Goal: Transaction & Acquisition: Purchase product/service

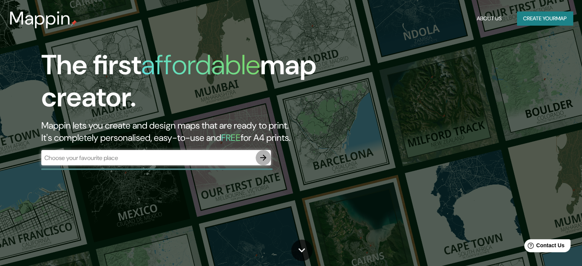
click at [262, 160] on icon "button" at bounding box center [263, 157] width 9 height 9
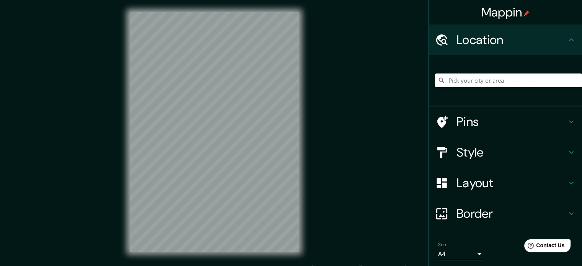
click at [477, 76] on input "Pick your city or area" at bounding box center [508, 80] width 147 height 14
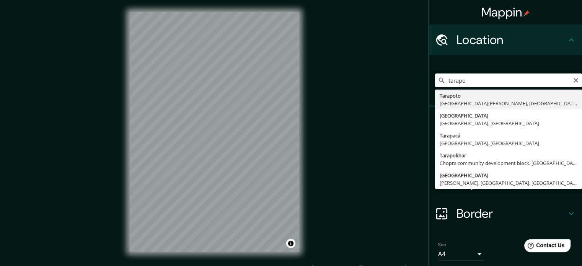
type input "Tarapoto, [GEOGRAPHIC_DATA][PERSON_NAME], [GEOGRAPHIC_DATA]"
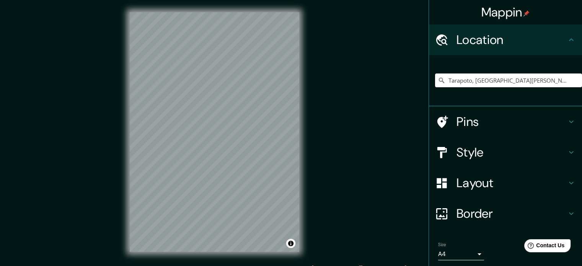
scroll to position [26, 0]
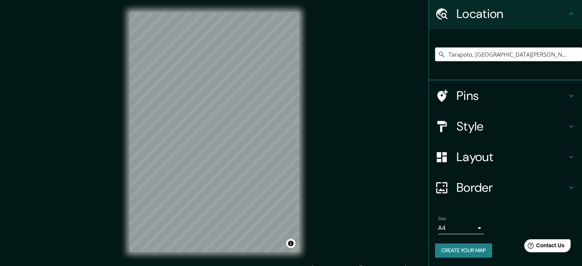
click at [462, 217] on div "Size A4 single" at bounding box center [461, 225] width 46 height 18
click at [467, 223] on body "Mappin Location [GEOGRAPHIC_DATA], [GEOGRAPHIC_DATA][PERSON_NAME], [GEOGRAPHIC_…" at bounding box center [291, 133] width 582 height 266
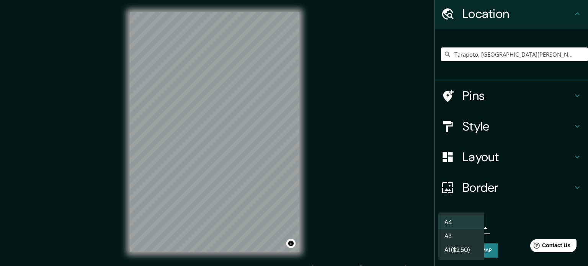
click at [464, 237] on li "A3" at bounding box center [461, 236] width 46 height 14
type input "a4"
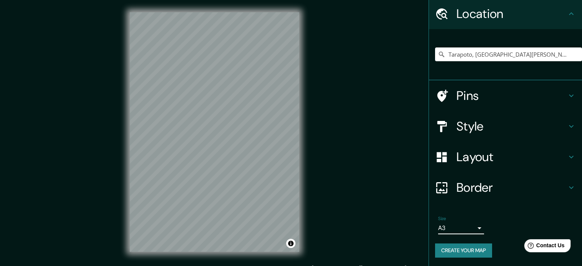
click at [461, 251] on button "Create your map" at bounding box center [463, 250] width 57 height 14
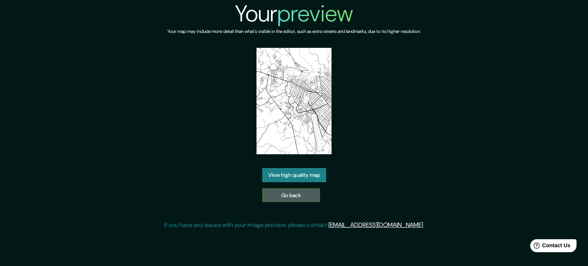
click at [298, 192] on link "Go back" at bounding box center [291, 195] width 58 height 14
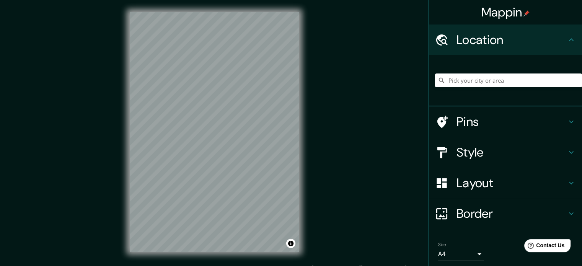
click at [464, 87] on div at bounding box center [508, 80] width 147 height 38
click at [461, 82] on input "Pick your city or area" at bounding box center [508, 80] width 147 height 14
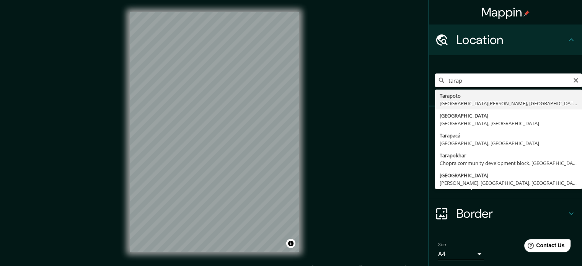
type input "Tarapoto, [GEOGRAPHIC_DATA][PERSON_NAME], [GEOGRAPHIC_DATA]"
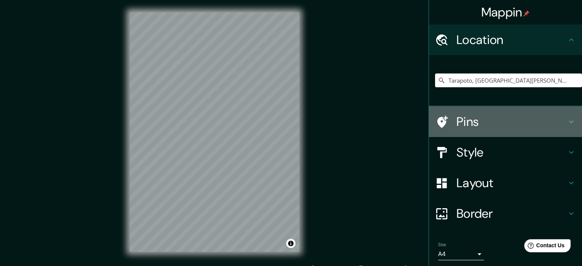
click at [476, 124] on h4 "Pins" at bounding box center [512, 121] width 110 height 15
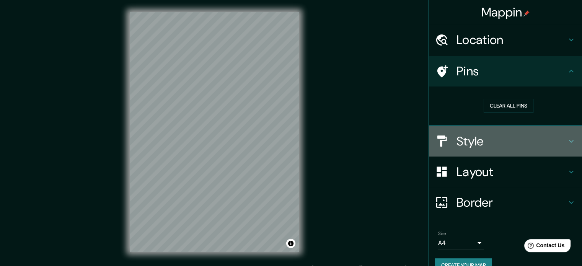
click at [474, 137] on h4 "Style" at bounding box center [512, 141] width 110 height 15
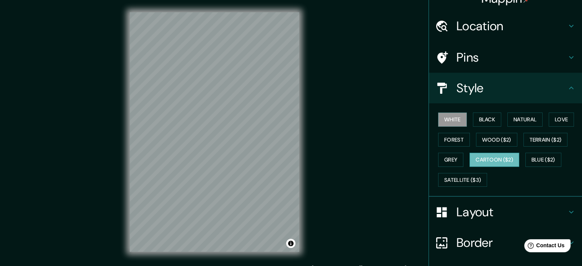
scroll to position [38, 0]
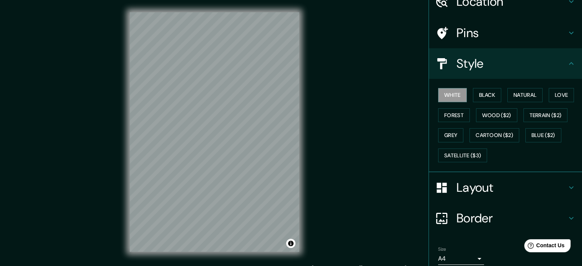
click at [476, 180] on h4 "Layout" at bounding box center [512, 187] width 110 height 15
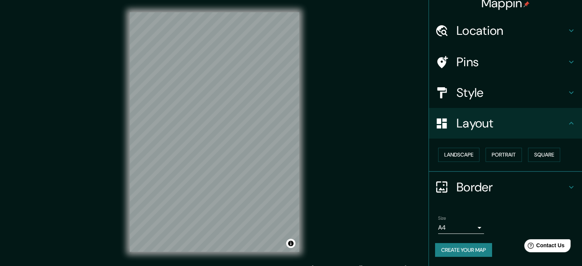
scroll to position [8, 0]
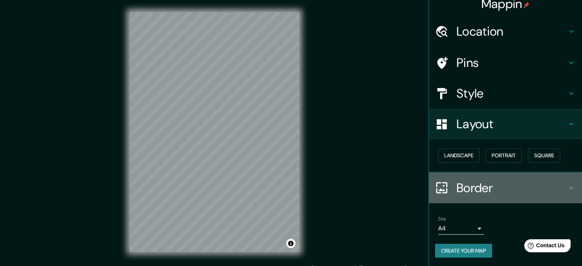
click at [473, 182] on h4 "Border" at bounding box center [512, 187] width 110 height 15
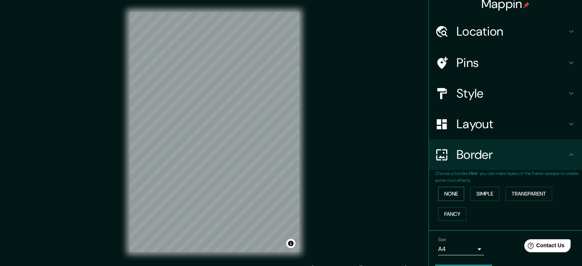
click at [448, 192] on button "None" at bounding box center [451, 194] width 26 height 14
drag, startPoint x: 478, startPoint y: 191, endPoint x: 513, endPoint y: 195, distance: 35.4
click at [477, 191] on button "Simple" at bounding box center [484, 194] width 29 height 14
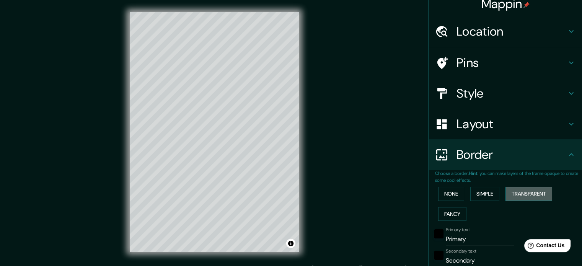
click at [513, 195] on button "Transparent" at bounding box center [529, 194] width 47 height 14
click at [438, 213] on button "Fancy" at bounding box center [452, 214] width 28 height 14
click at [444, 195] on button "None" at bounding box center [451, 194] width 26 height 14
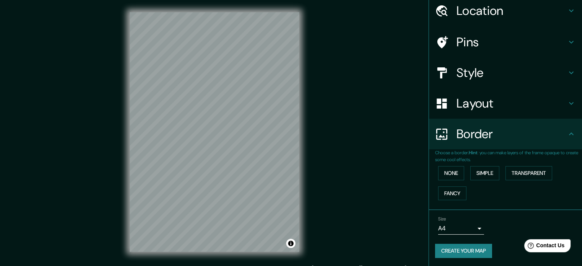
click at [483, 102] on h4 "Layout" at bounding box center [512, 103] width 110 height 15
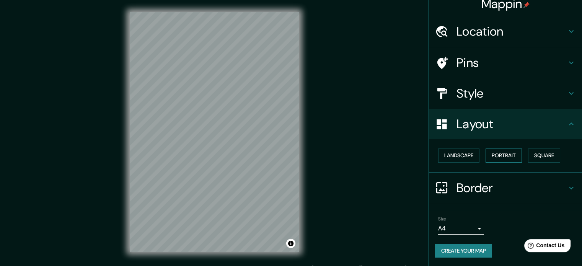
click at [497, 154] on button "Portrait" at bounding box center [504, 155] width 36 height 14
click at [538, 151] on button "Square" at bounding box center [544, 155] width 32 height 14
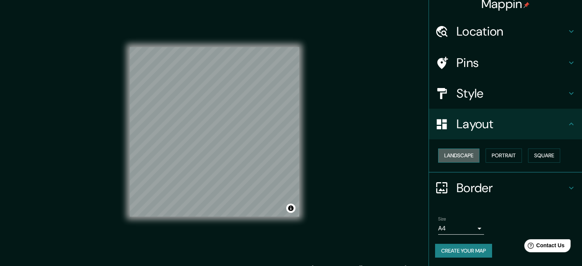
click at [450, 161] on button "Landscape" at bounding box center [458, 155] width 41 height 14
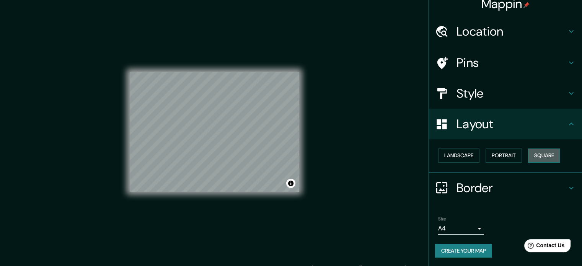
click at [535, 156] on button "Square" at bounding box center [544, 155] width 32 height 14
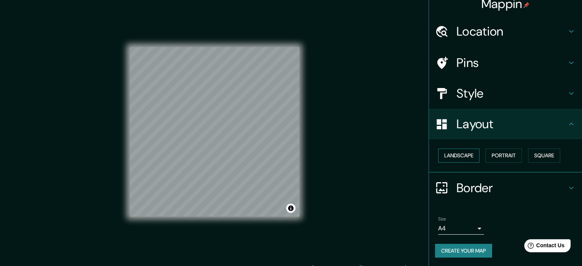
click at [463, 155] on button "Landscape" at bounding box center [458, 155] width 41 height 14
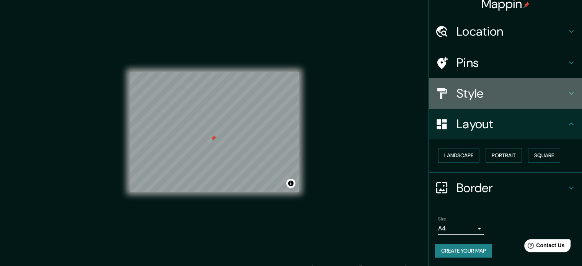
click at [470, 101] on h4 "Style" at bounding box center [512, 93] width 110 height 15
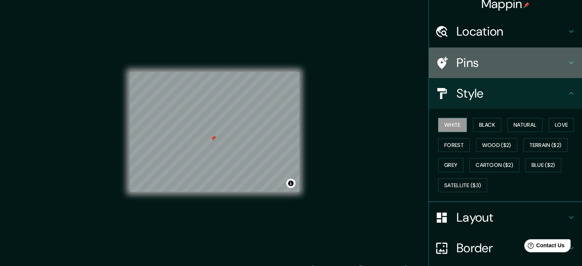
click at [469, 62] on h4 "Pins" at bounding box center [512, 62] width 110 height 15
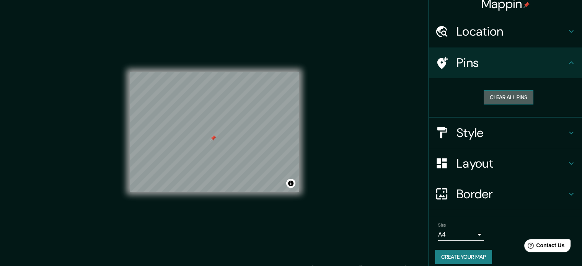
click at [500, 93] on button "Clear all pins" at bounding box center [509, 97] width 50 height 14
click at [377, 139] on div "Mappin Location Tarapoto, Departamento de San Martín, Perú Pins Clear all pins …" at bounding box center [291, 138] width 582 height 276
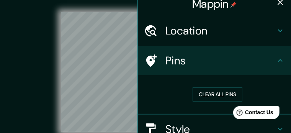
drag, startPoint x: 518, startPoint y: 16, endPoint x: 36, endPoint y: 47, distance: 483.1
click at [36, 47] on div "© Mapbox © OpenStreetMap Improve this map" at bounding box center [146, 71] width 262 height 119
click at [279, 2] on icon "button" at bounding box center [280, 2] width 9 height 9
